Goal: Task Accomplishment & Management: Complete application form

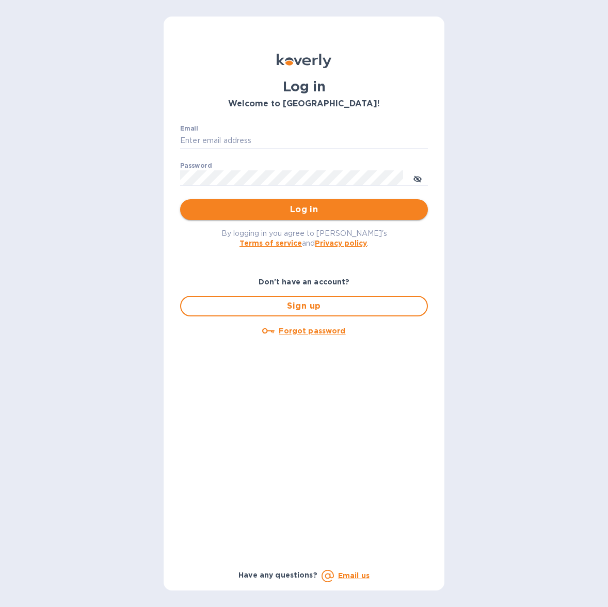
type input "oodlerexpress@gmail.com"
click at [242, 210] on span "Log in" at bounding box center [303, 209] width 231 height 12
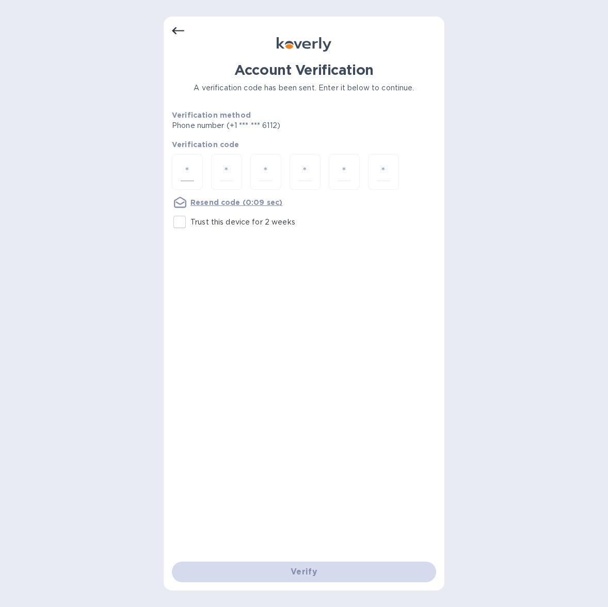
click at [189, 172] on input "number" at bounding box center [187, 172] width 13 height 19
type input "9"
type input "1"
type input "3"
type input "4"
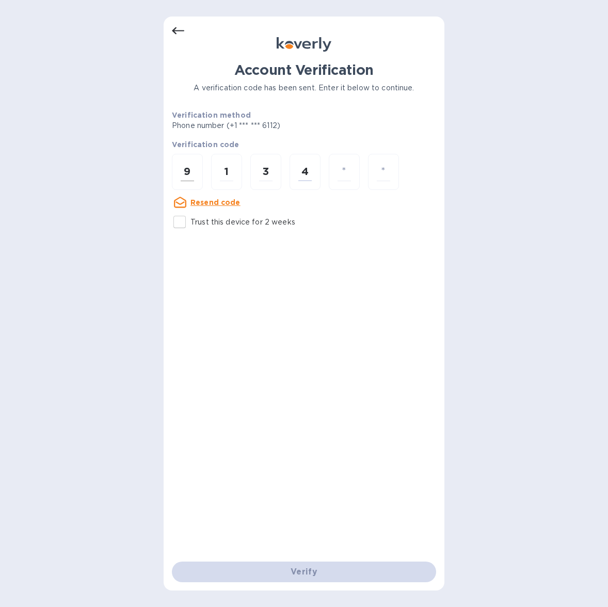
type input "7"
type input "4"
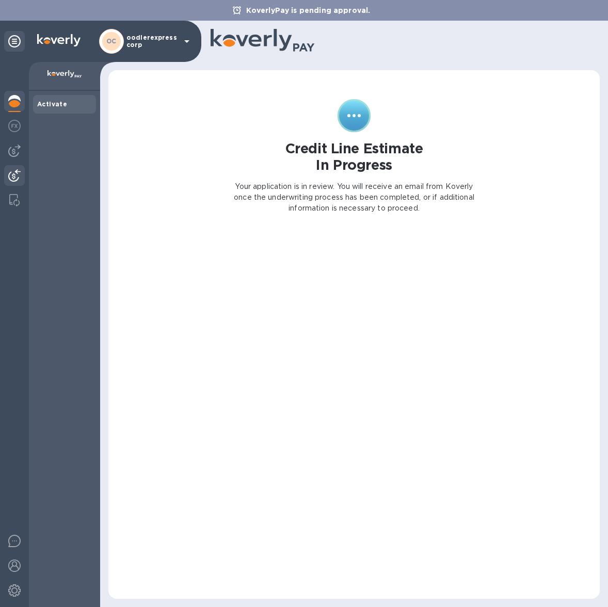
click at [12, 172] on img at bounding box center [14, 175] width 12 height 12
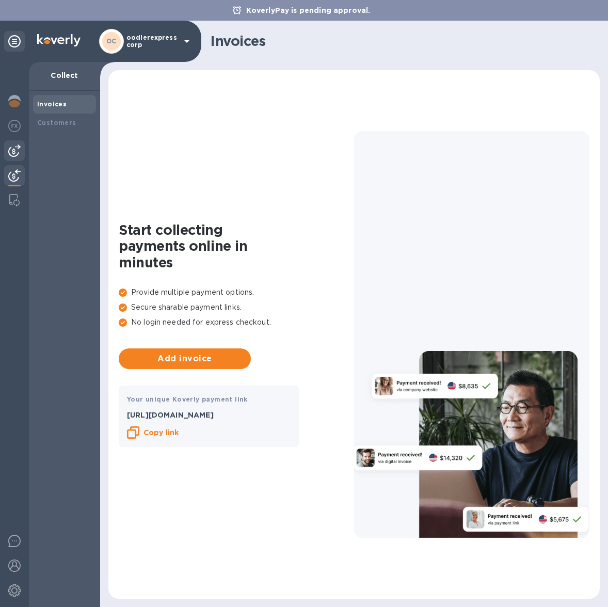
click at [14, 153] on img at bounding box center [14, 151] width 12 height 12
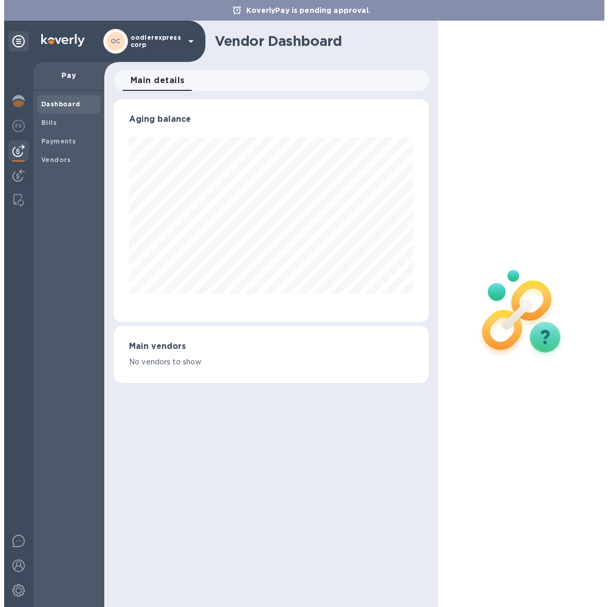
scroll to position [223, 316]
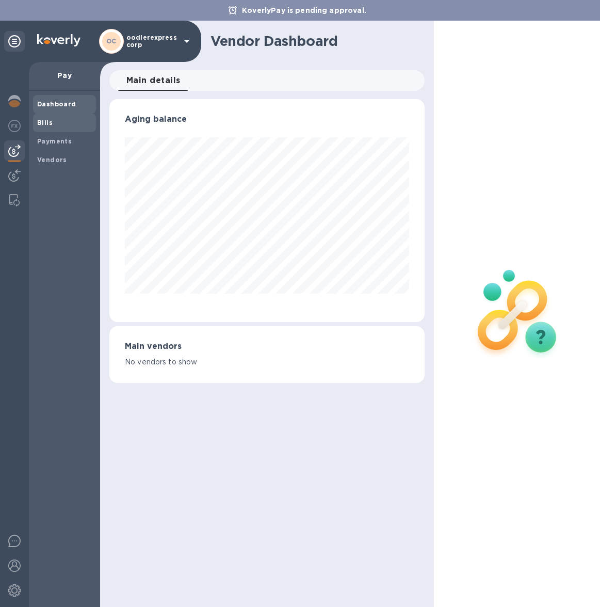
click at [48, 126] on b "Bills" at bounding box center [44, 123] width 15 height 8
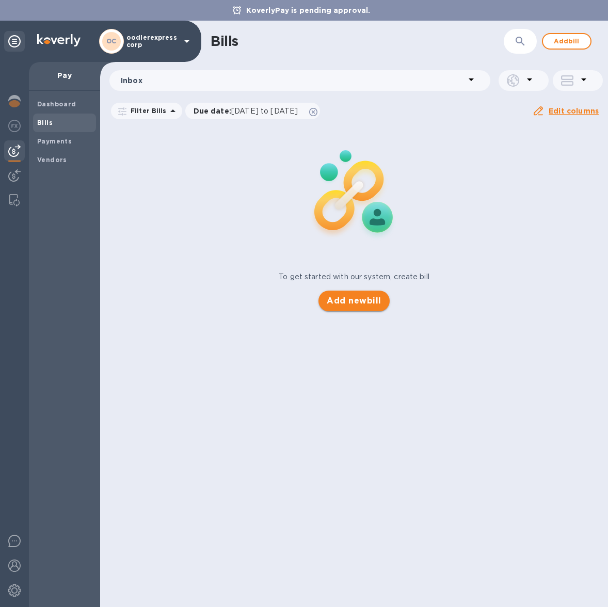
click at [376, 299] on span "Add new bill" at bounding box center [354, 301] width 54 height 12
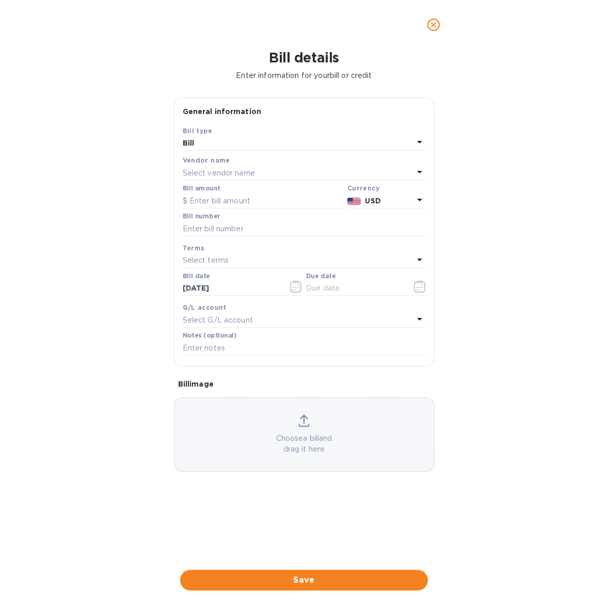
click at [211, 169] on p "Select vendor name" at bounding box center [219, 173] width 72 height 11
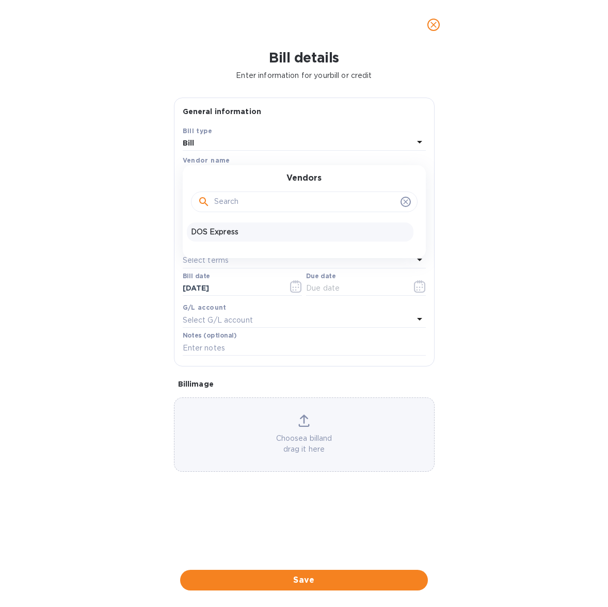
click at [216, 227] on p "DOS Express" at bounding box center [300, 232] width 218 height 11
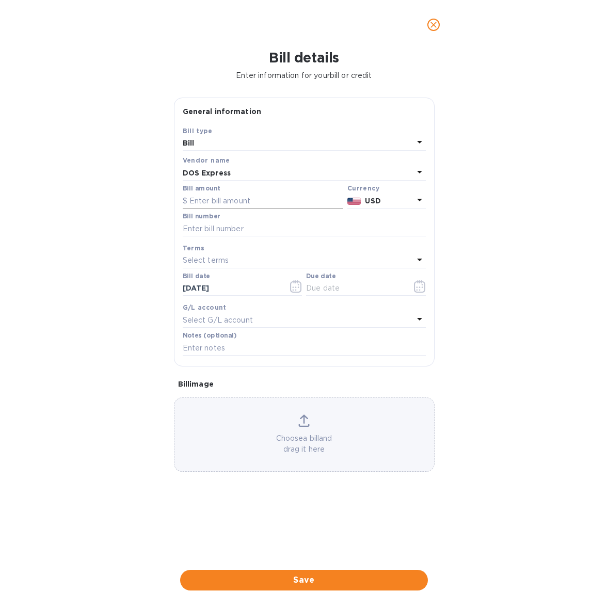
click at [216, 198] on input "text" at bounding box center [263, 200] width 161 height 15
type input "2,505"
click at [276, 225] on input "text" at bounding box center [304, 228] width 243 height 15
click at [194, 285] on input "[DATE]" at bounding box center [232, 288] width 98 height 15
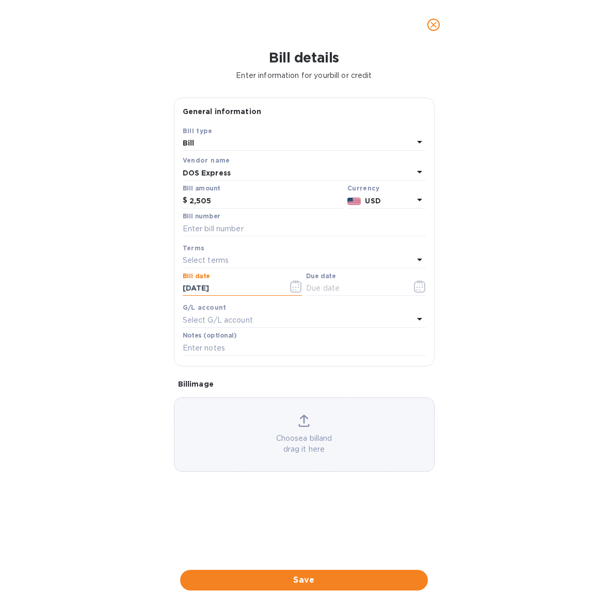
click at [194, 285] on input "[DATE]" at bounding box center [232, 288] width 98 height 15
click at [300, 291] on icon "button" at bounding box center [295, 286] width 11 height 12
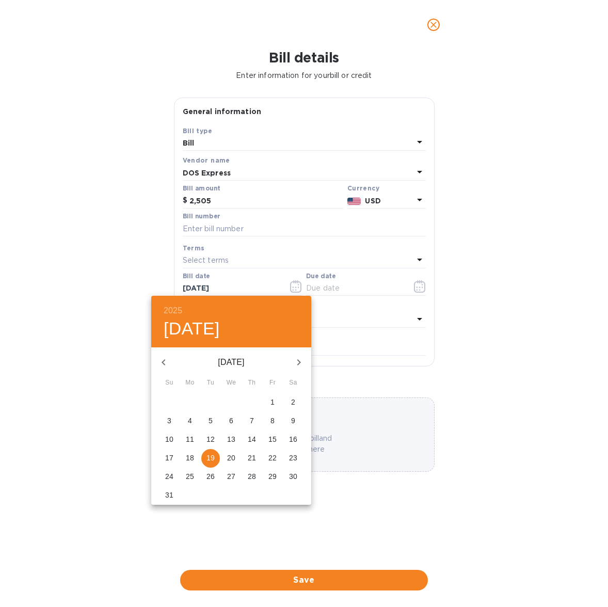
click at [194, 454] on p "18" at bounding box center [190, 458] width 8 height 10
type input "[DATE]"
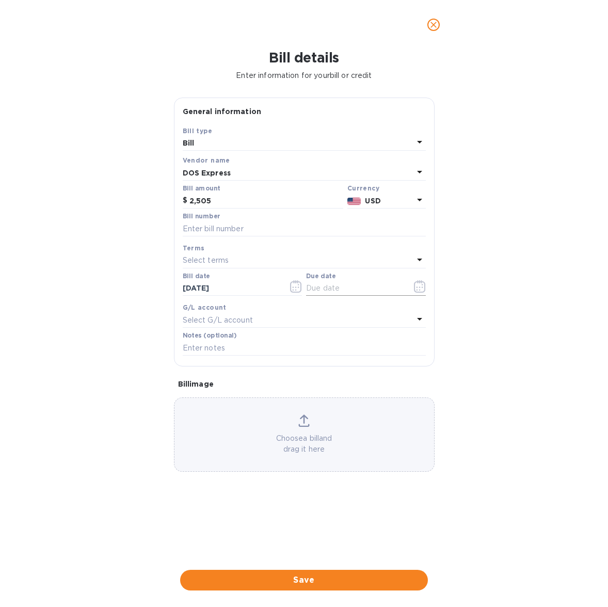
click at [424, 284] on icon "button" at bounding box center [420, 286] width 12 height 12
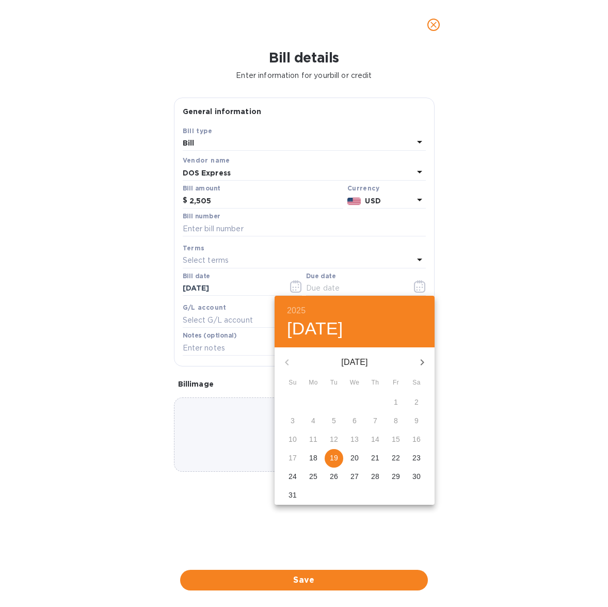
click at [313, 455] on p "18" at bounding box center [313, 458] width 8 height 10
type input "[DATE]"
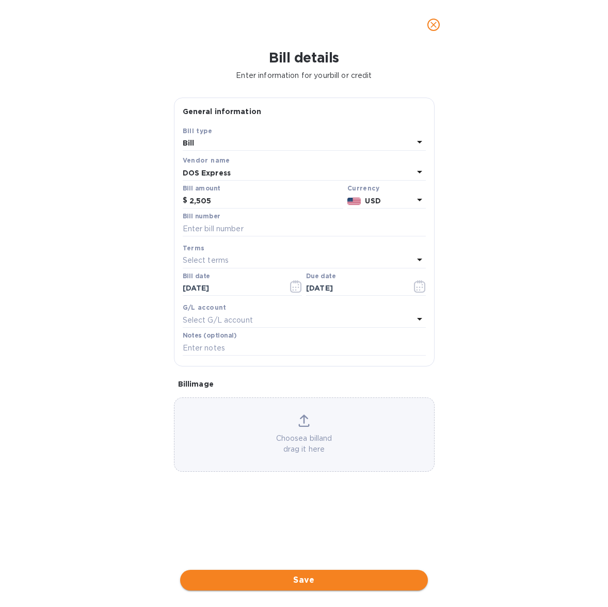
click at [293, 582] on span "Save" at bounding box center [303, 580] width 231 height 12
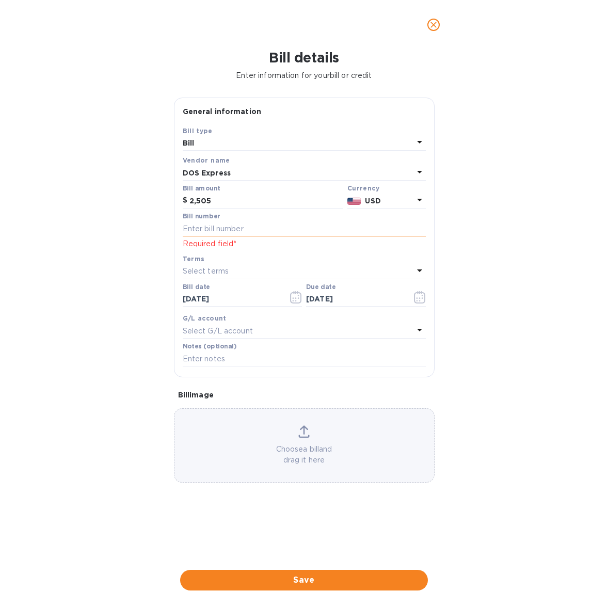
click at [292, 227] on input "text" at bounding box center [304, 228] width 243 height 15
type input "50"
click at [298, 575] on span "Save" at bounding box center [303, 580] width 231 height 12
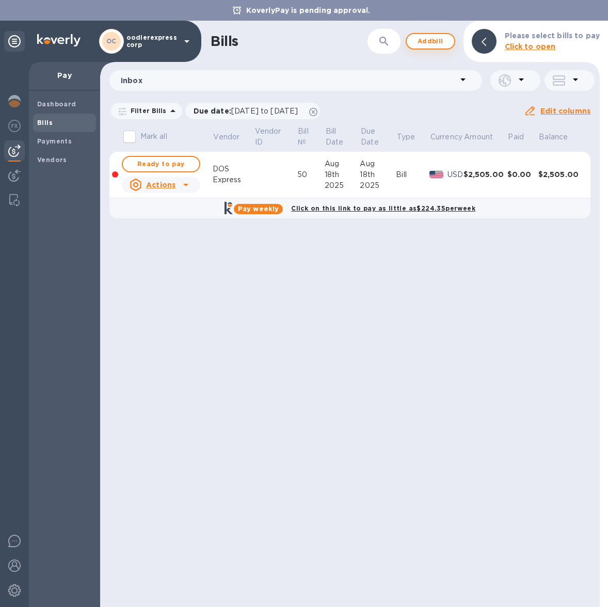
click at [437, 42] on span "Add bill" at bounding box center [430, 41] width 31 height 12
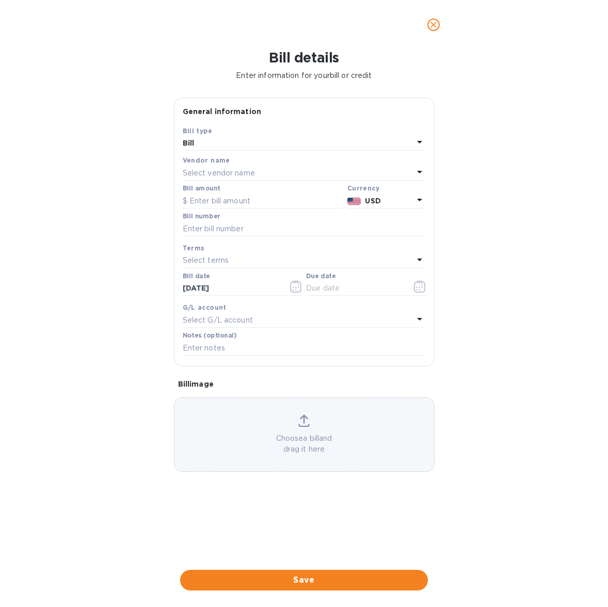
click at [229, 169] on p "Select vendor name" at bounding box center [219, 173] width 72 height 11
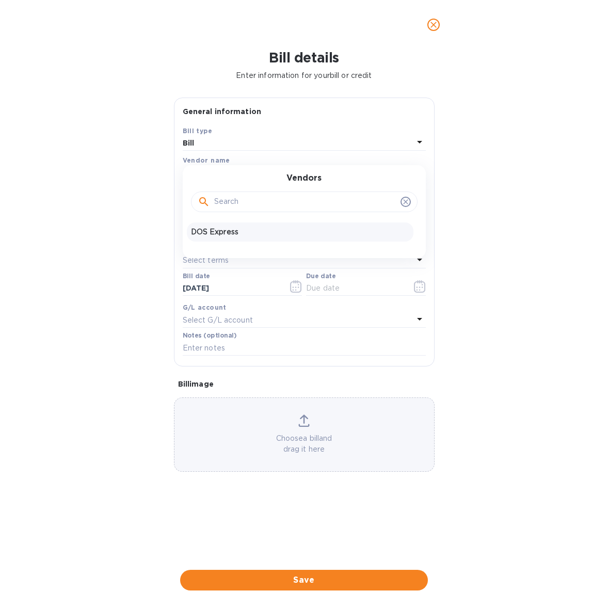
click at [210, 228] on p "DOS Express" at bounding box center [300, 232] width 218 height 11
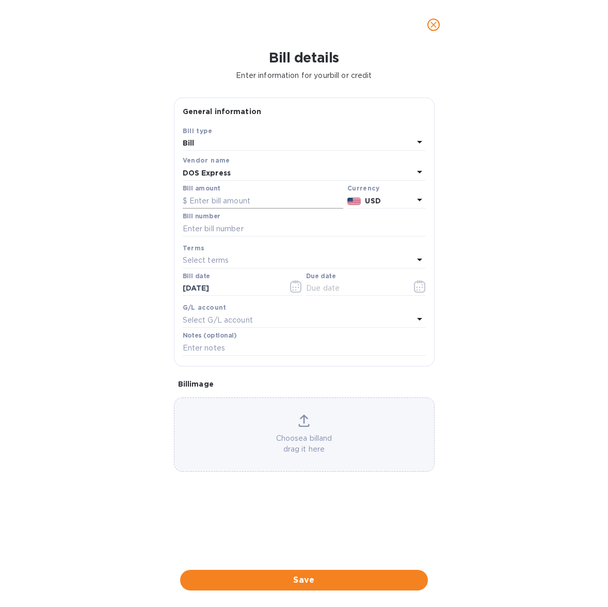
click at [208, 203] on input "text" at bounding box center [263, 200] width 161 height 15
type input "300"
click at [212, 232] on input "text" at bounding box center [304, 228] width 243 height 15
type input "50"
click at [202, 286] on input "[DATE]" at bounding box center [232, 288] width 98 height 15
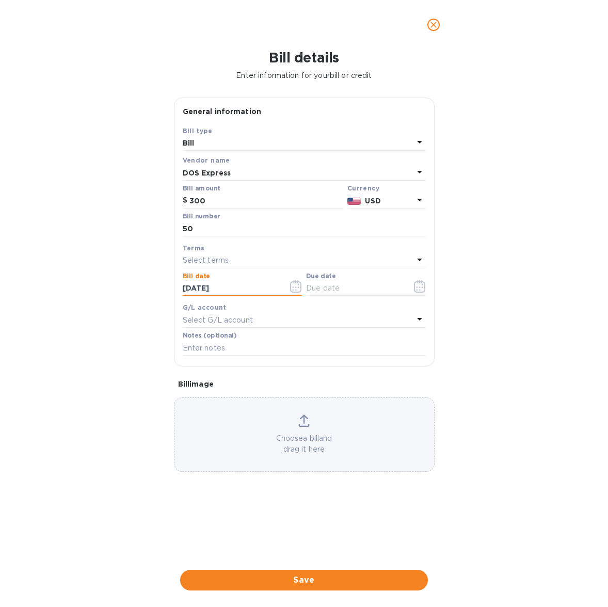
click at [295, 285] on icon "button" at bounding box center [296, 286] width 12 height 12
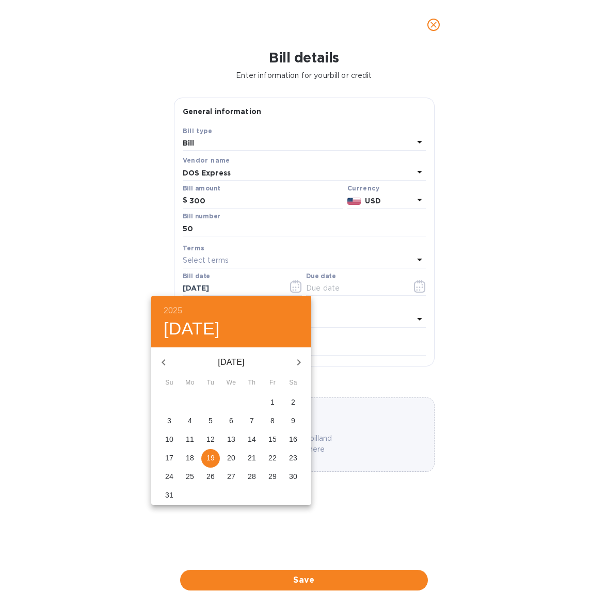
click at [188, 455] on p "18" at bounding box center [190, 458] width 8 height 10
type input "[DATE]"
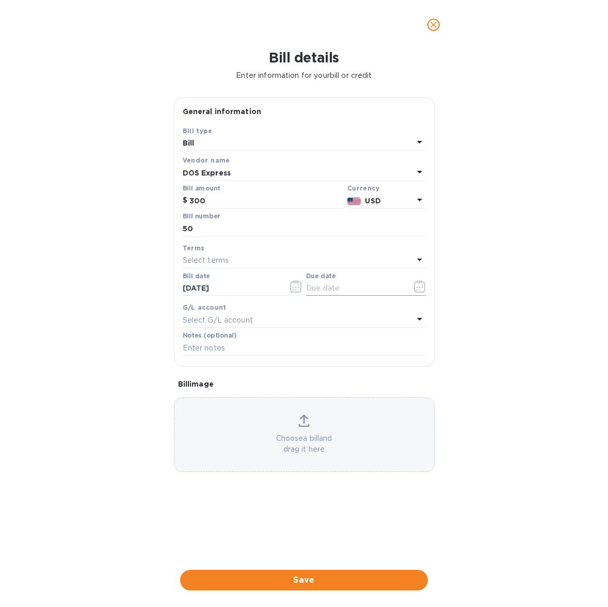
click at [416, 291] on icon "button" at bounding box center [420, 286] width 12 height 12
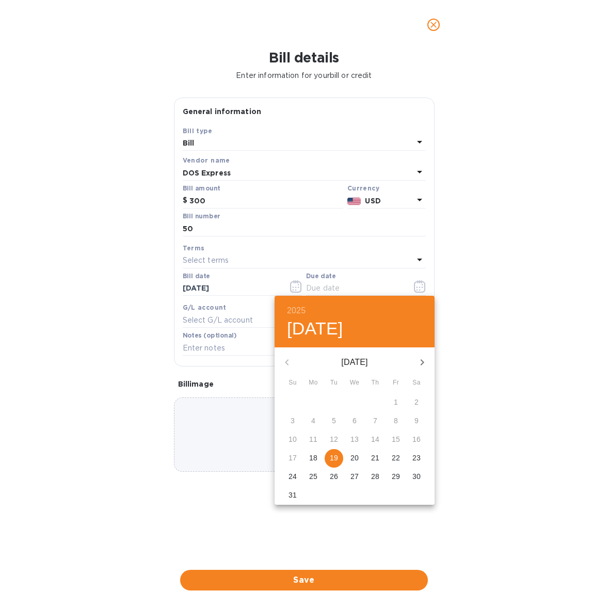
click at [312, 456] on p "18" at bounding box center [313, 458] width 8 height 10
type input "[DATE]"
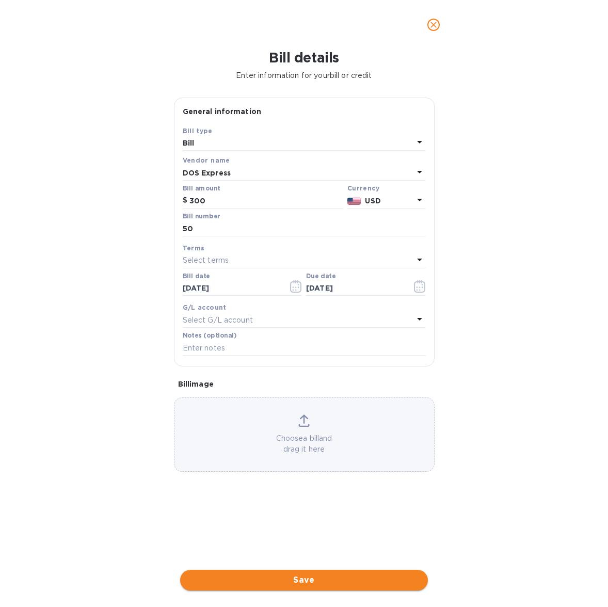
click at [278, 576] on span "Save" at bounding box center [303, 580] width 231 height 12
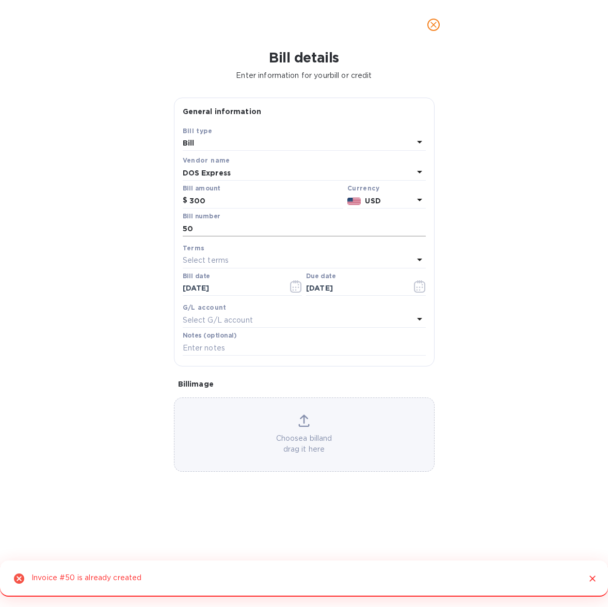
click at [225, 222] on input "50" at bounding box center [304, 228] width 243 height 15
type input "5"
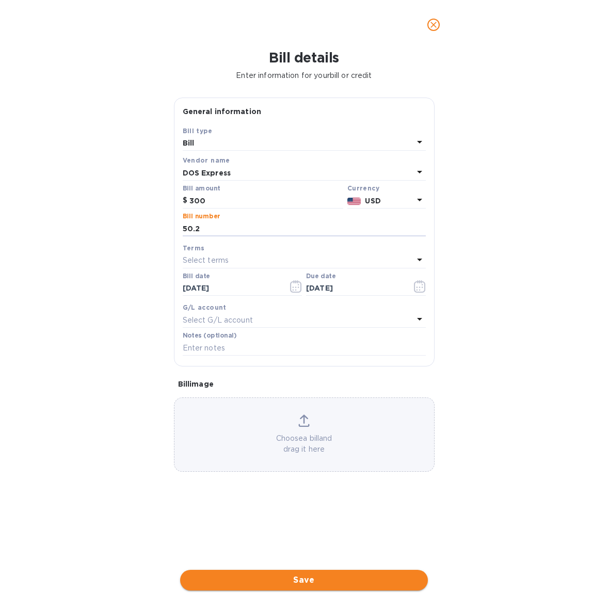
type input "50.2"
click at [308, 572] on button "Save" at bounding box center [304, 580] width 248 height 21
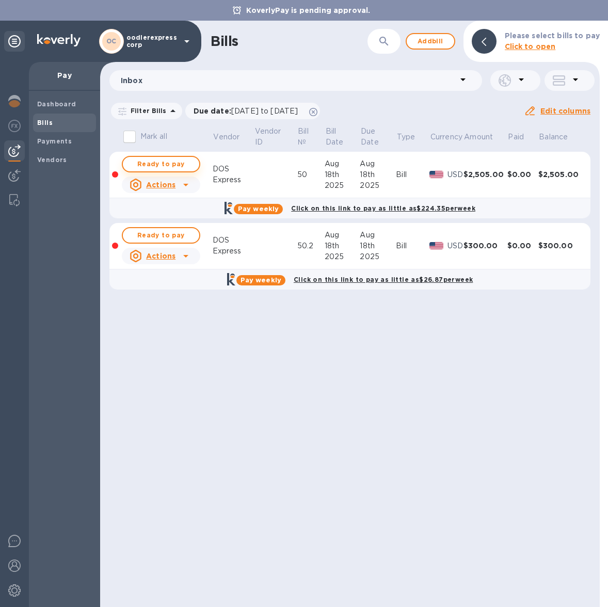
click at [178, 166] on span "Ready to pay" at bounding box center [161, 164] width 60 height 12
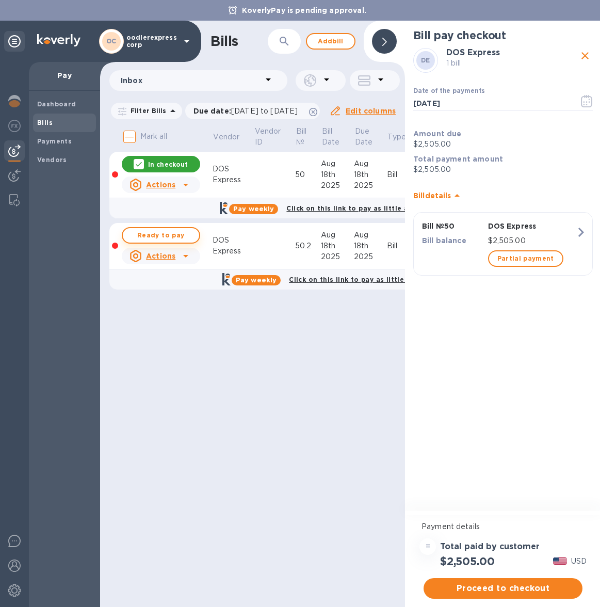
click at [161, 242] on span "Ready to pay" at bounding box center [161, 235] width 60 height 12
checkbox input "true"
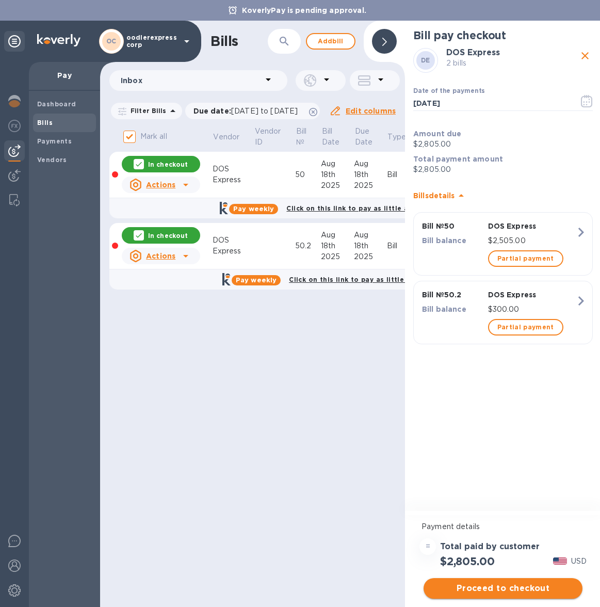
click at [509, 589] on span "Proceed to checkout" at bounding box center [503, 588] width 142 height 12
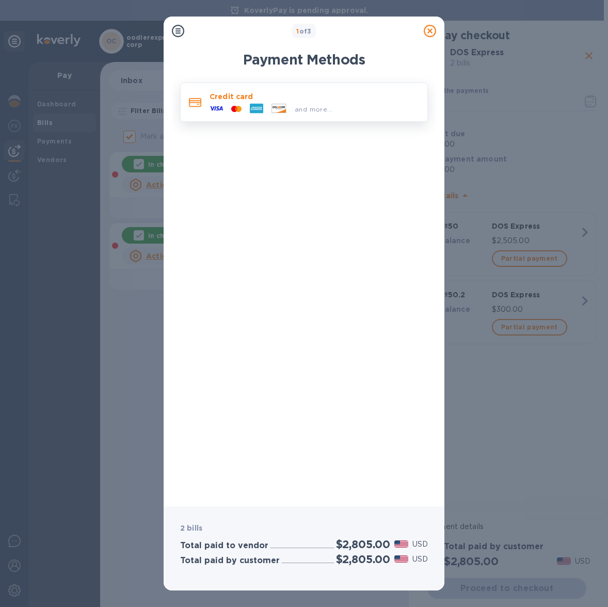
click at [317, 107] on span "and more..." at bounding box center [314, 109] width 38 height 8
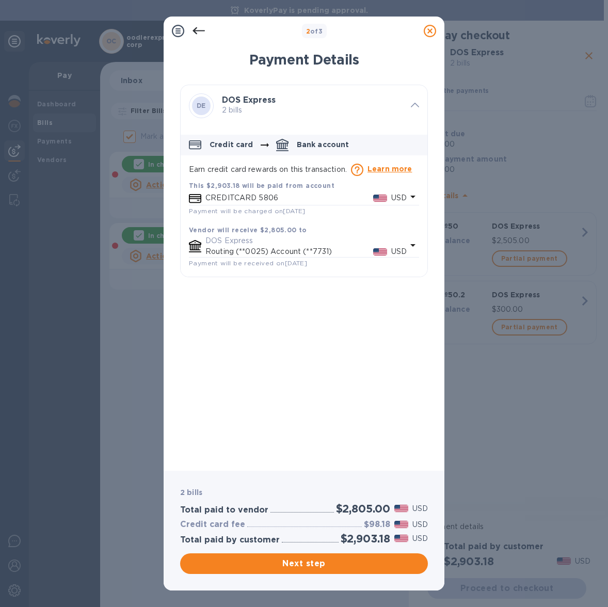
click at [250, 204] on div "CREDITCARD 5806 USD" at bounding box center [305, 197] width 205 height 15
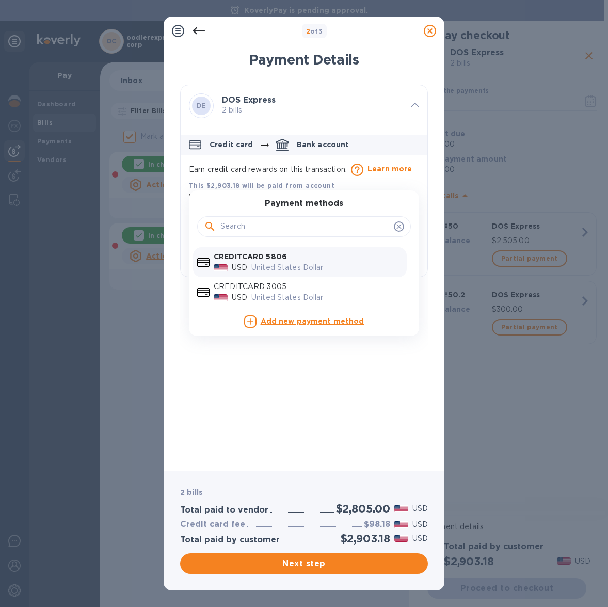
click at [272, 261] on div "United States Dollar" at bounding box center [326, 267] width 155 height 15
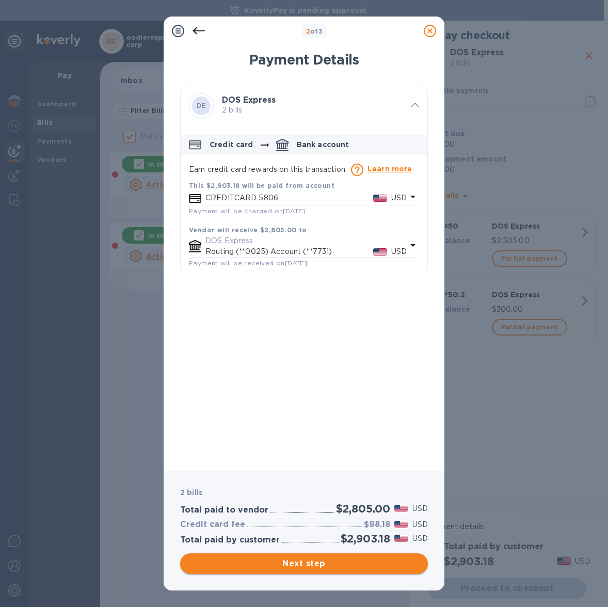
click at [277, 565] on span "Next step" at bounding box center [303, 564] width 231 height 12
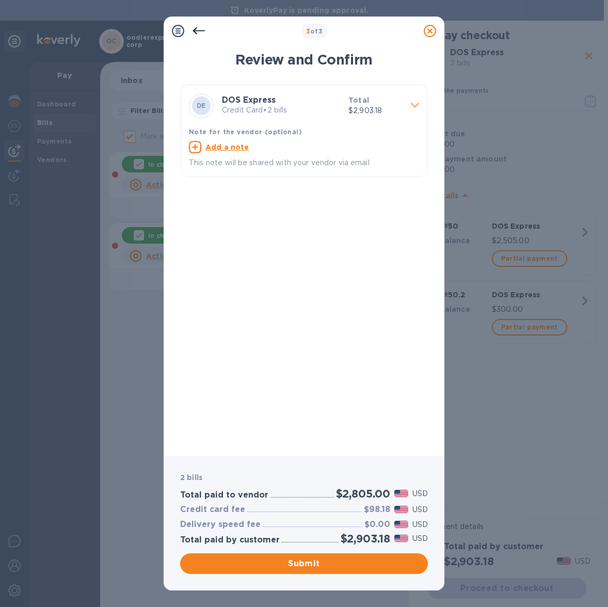
click at [199, 29] on icon at bounding box center [199, 31] width 12 height 12
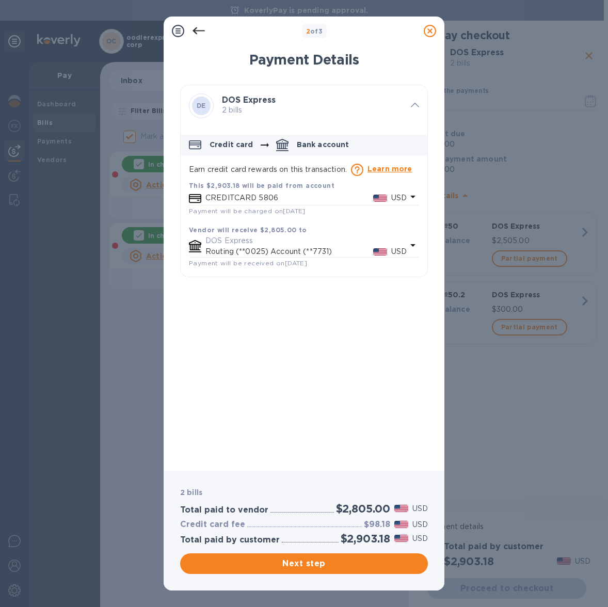
click at [229, 192] on div "CREDITCARD 5806 USD" at bounding box center [305, 197] width 205 height 15
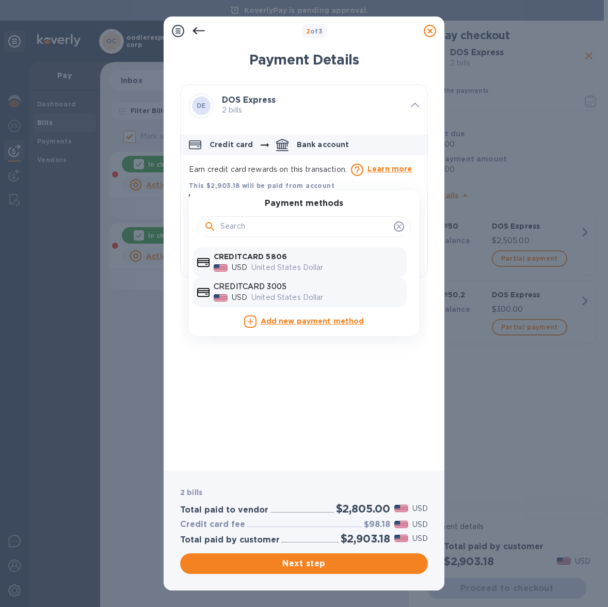
click at [241, 295] on p "USD" at bounding box center [239, 297] width 15 height 11
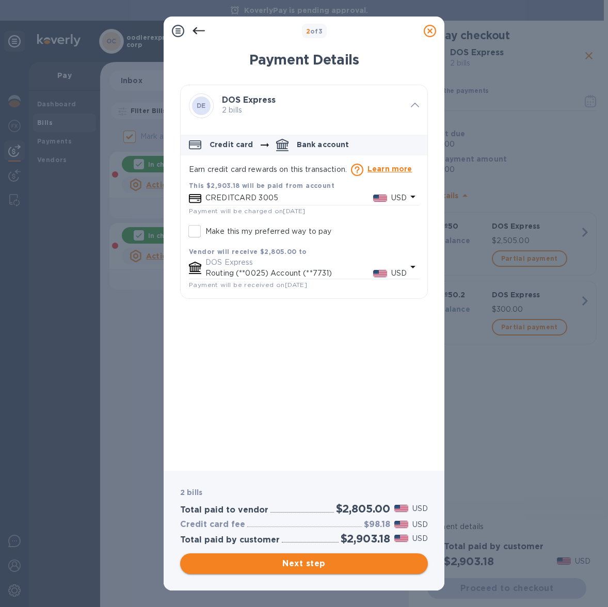
click at [283, 565] on span "Next step" at bounding box center [303, 564] width 231 height 12
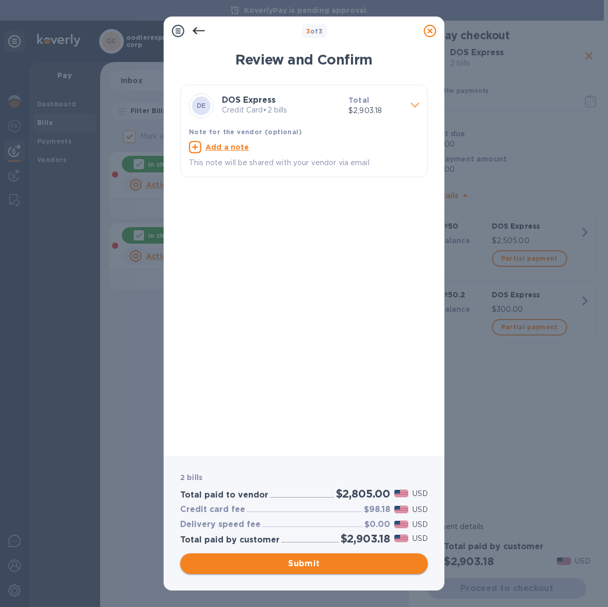
click at [315, 566] on span "Submit" at bounding box center [303, 564] width 231 height 12
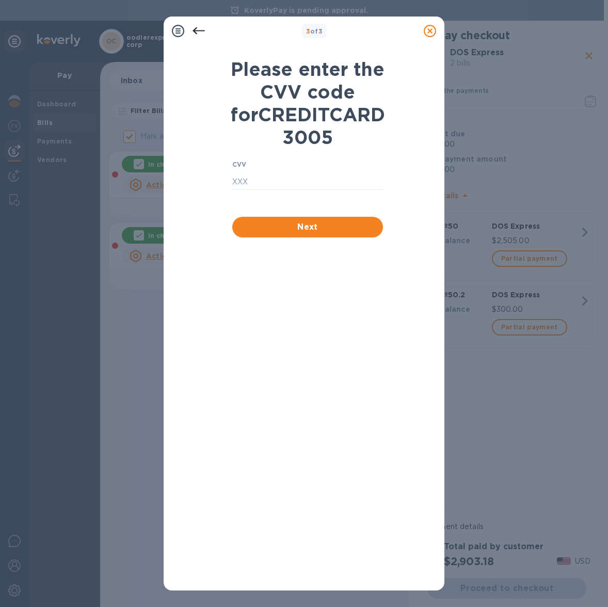
click at [257, 182] on div "CVV ​" at bounding box center [307, 185] width 159 height 56
click at [246, 190] on input "text" at bounding box center [307, 181] width 151 height 15
type input "4453"
click at [263, 233] on span "Next" at bounding box center [308, 227] width 134 height 12
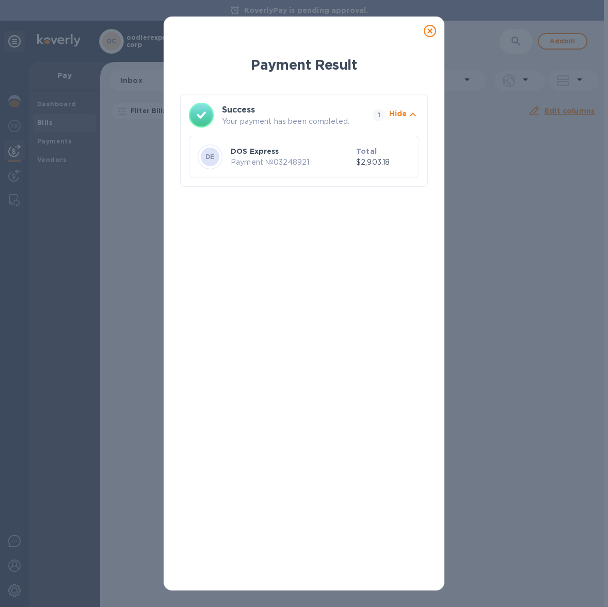
click at [430, 30] on icon at bounding box center [430, 31] width 12 height 12
